Goal: Transaction & Acquisition: Purchase product/service

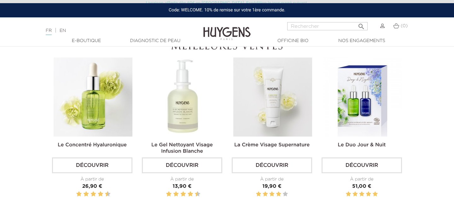
scroll to position [243, 0]
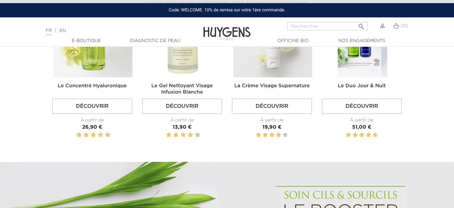
click at [281, 68] on img at bounding box center [272, 37] width 79 height 79
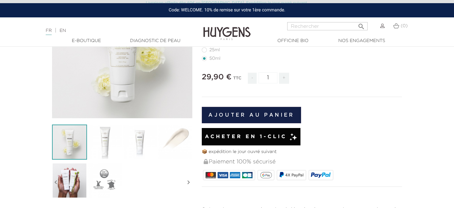
scroll to position [99, 0]
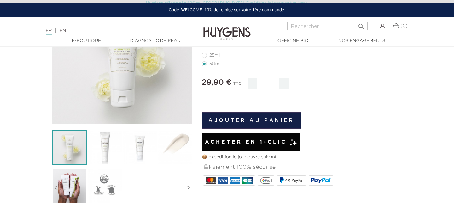
click at [255, 118] on button "Ajouter au panier" at bounding box center [251, 120] width 99 height 16
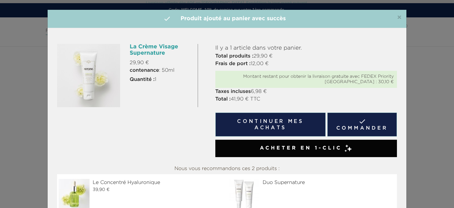
click at [364, 130] on link " Commander" at bounding box center [362, 124] width 70 height 24
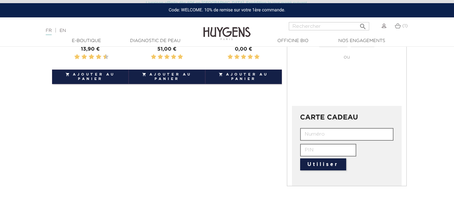
scroll to position [211, 0]
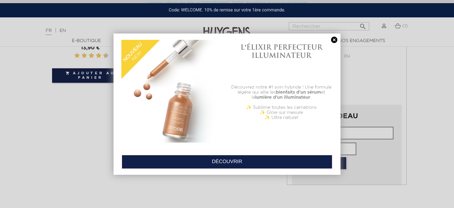
click at [335, 38] on link at bounding box center [334, 40] width 9 height 7
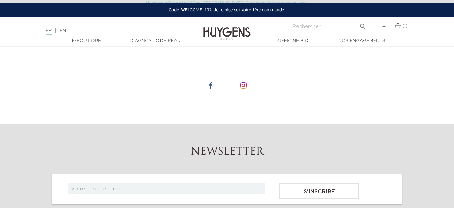
scroll to position [372, 0]
